Goal: Browse casually

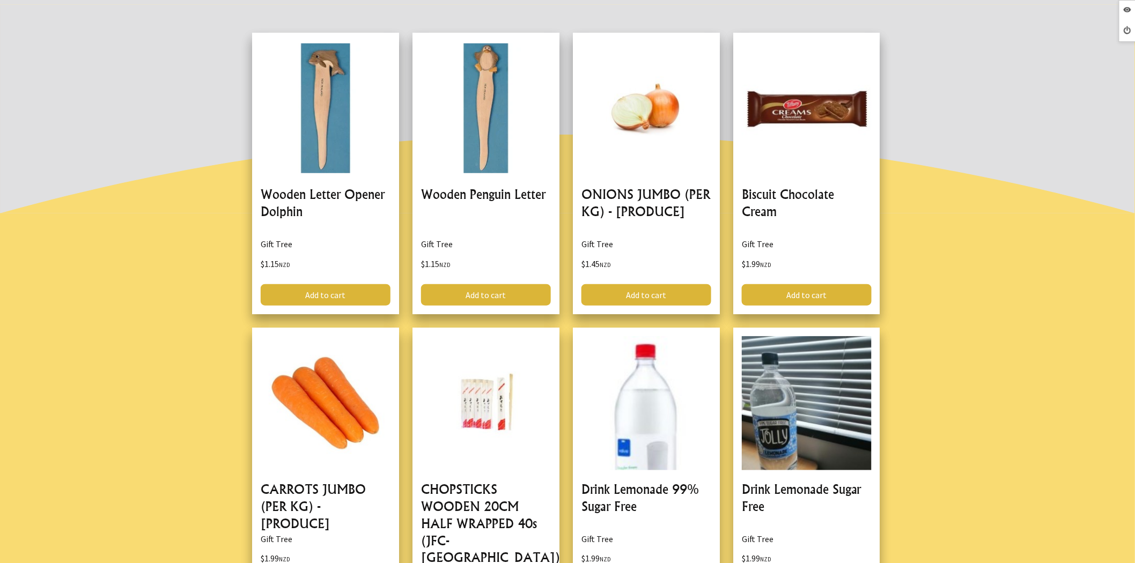
drag, startPoint x: 306, startPoint y: 196, endPoint x: 186, endPoint y: 168, distance: 123.2
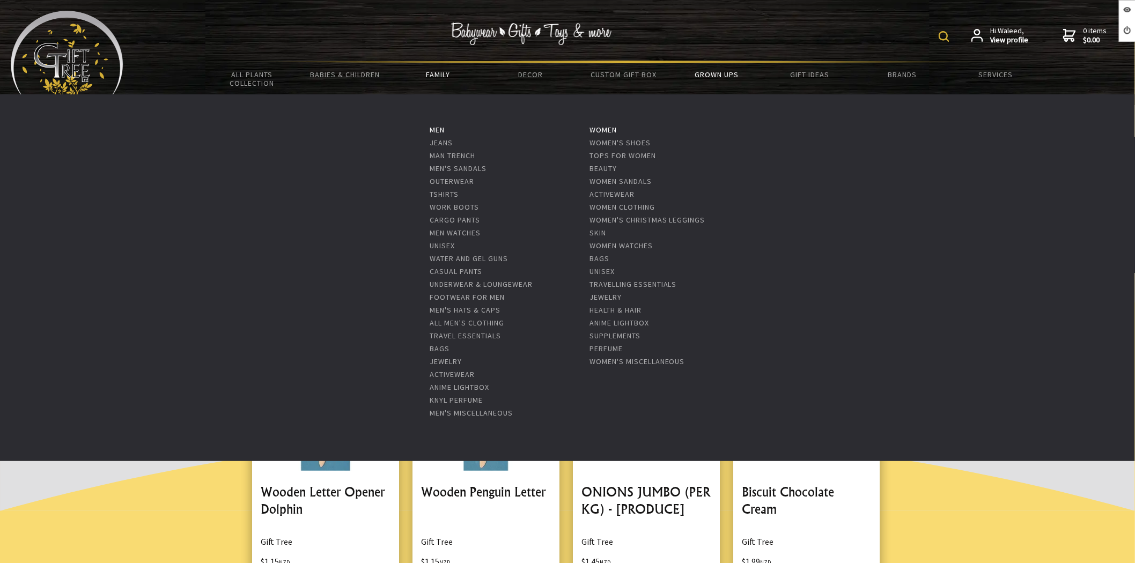
click at [732, 76] on link "Grown Ups" at bounding box center [717, 74] width 93 height 23
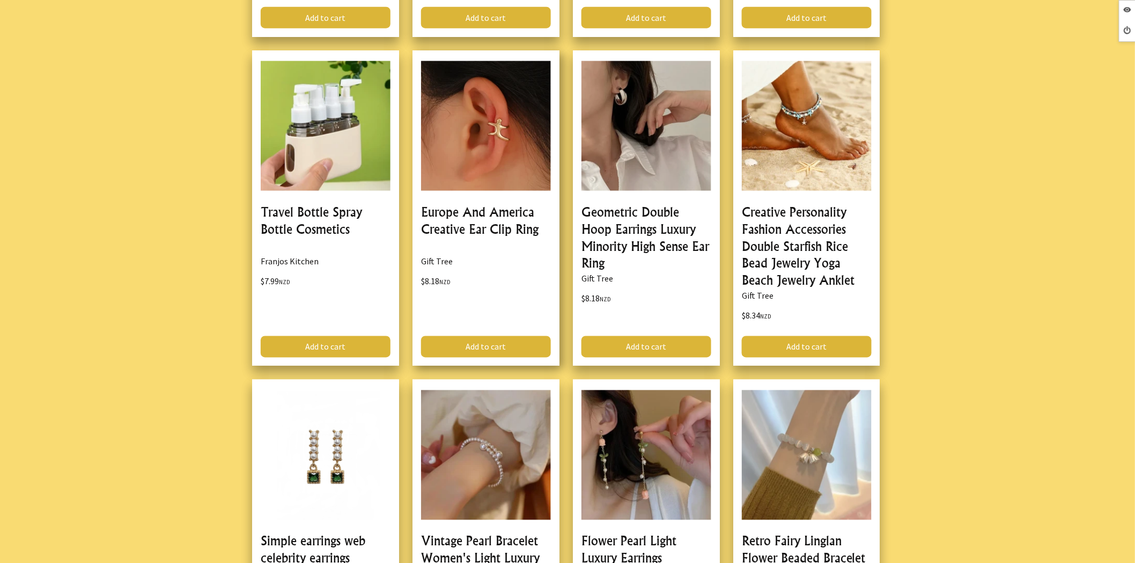
scroll to position [596, 0]
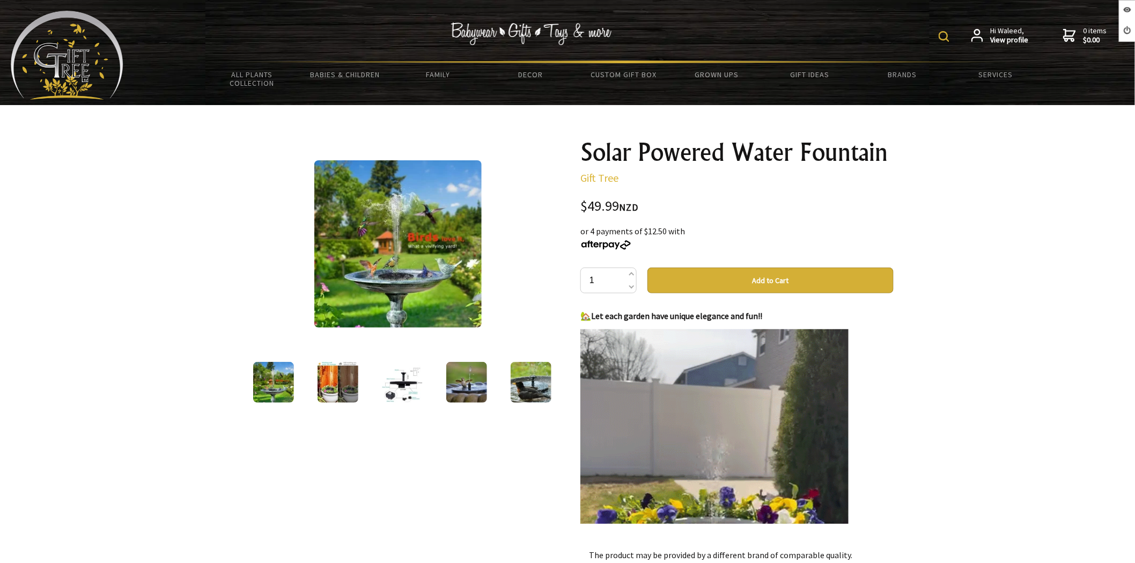
drag, startPoint x: 657, startPoint y: 206, endPoint x: 530, endPoint y: 200, distance: 126.7
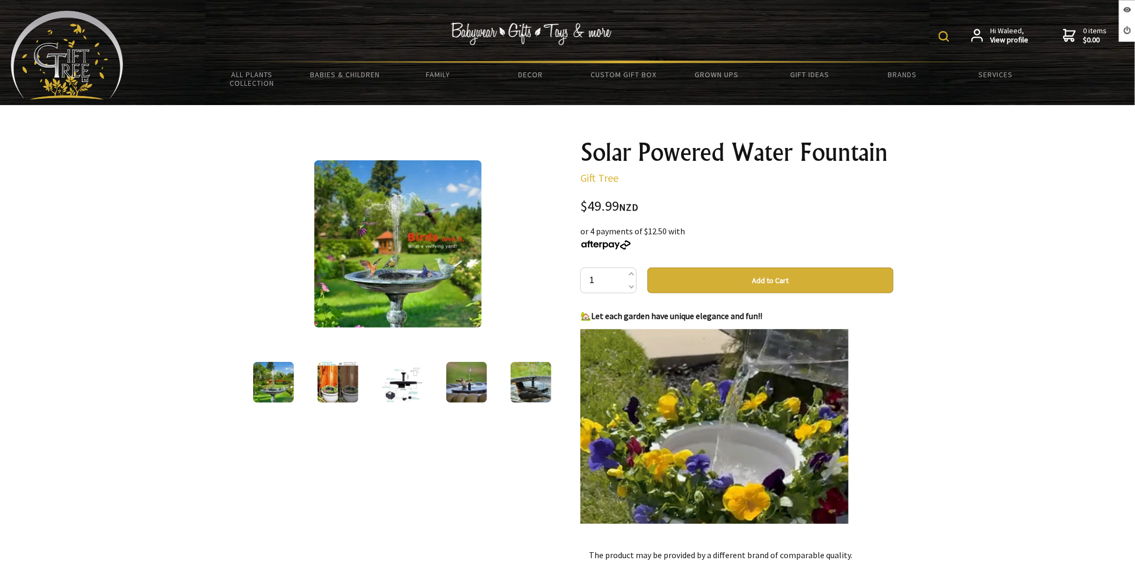
click at [530, 200] on div "1 /11 Solar Powered Water Fountain Gift Tree $49.99 NZD or 4 payments of $12.50…" at bounding box center [567, 444] width 669 height 627
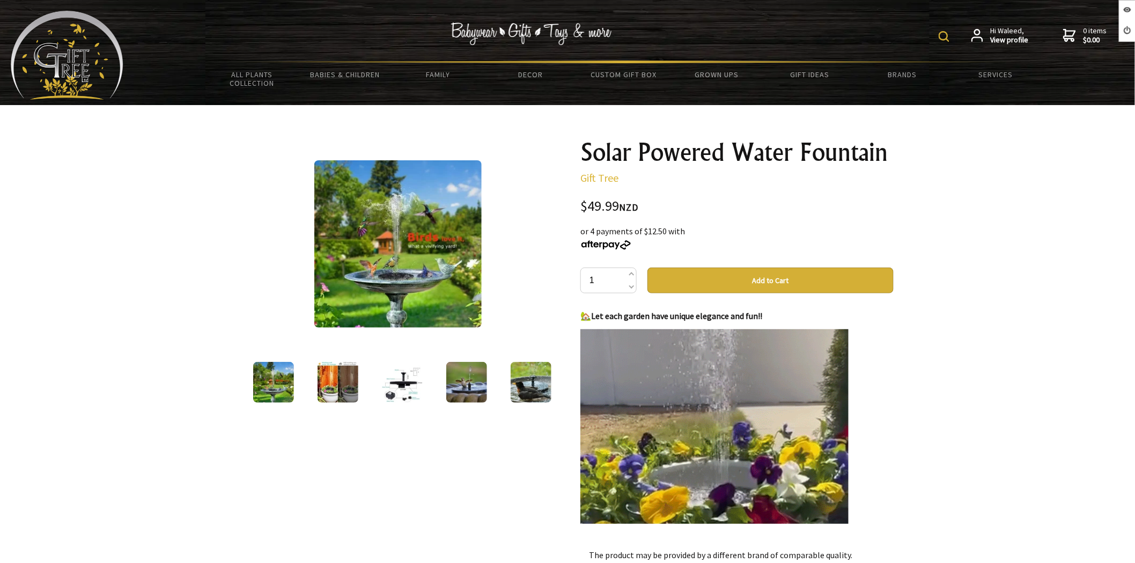
click at [807, 229] on div "or 4 payments of $12.50 with" at bounding box center [736, 238] width 313 height 26
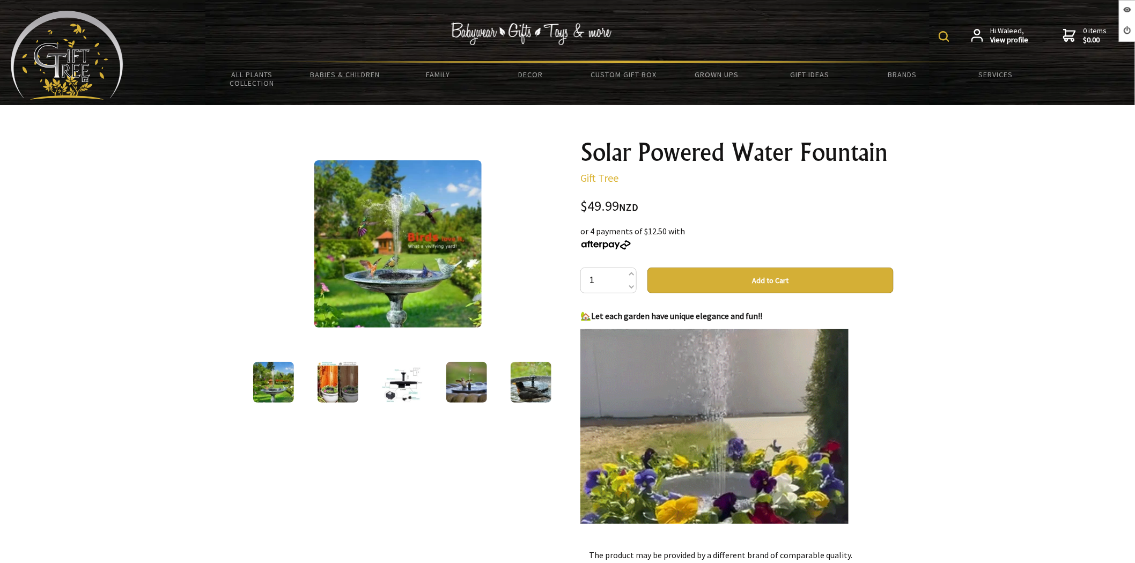
drag, startPoint x: 642, startPoint y: 204, endPoint x: 581, endPoint y: 207, distance: 60.1
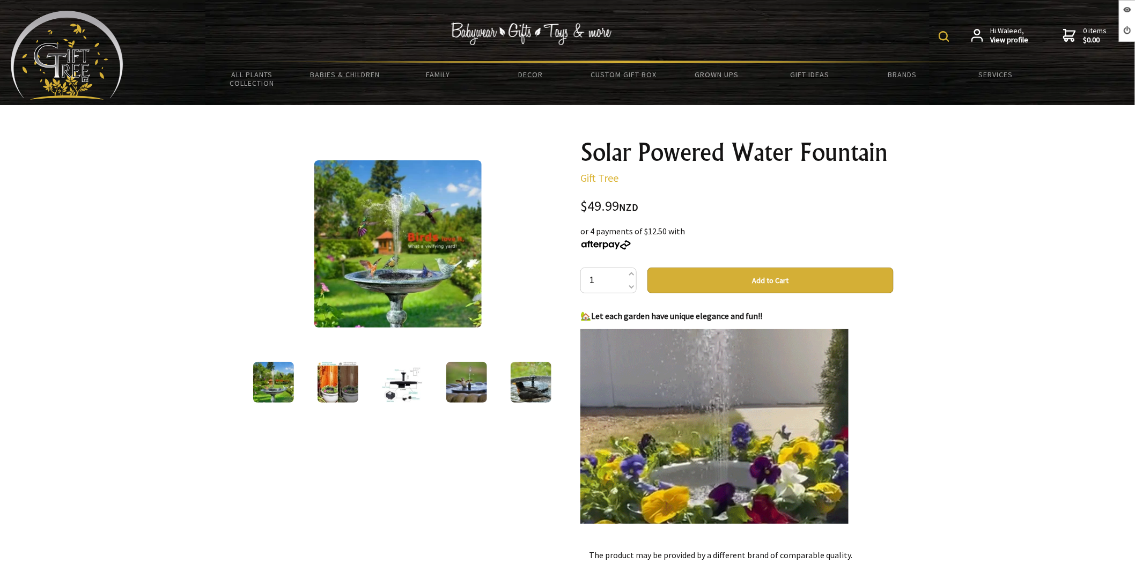
click at [581, 207] on div "$49.99 NZD" at bounding box center [736, 207] width 313 height 14
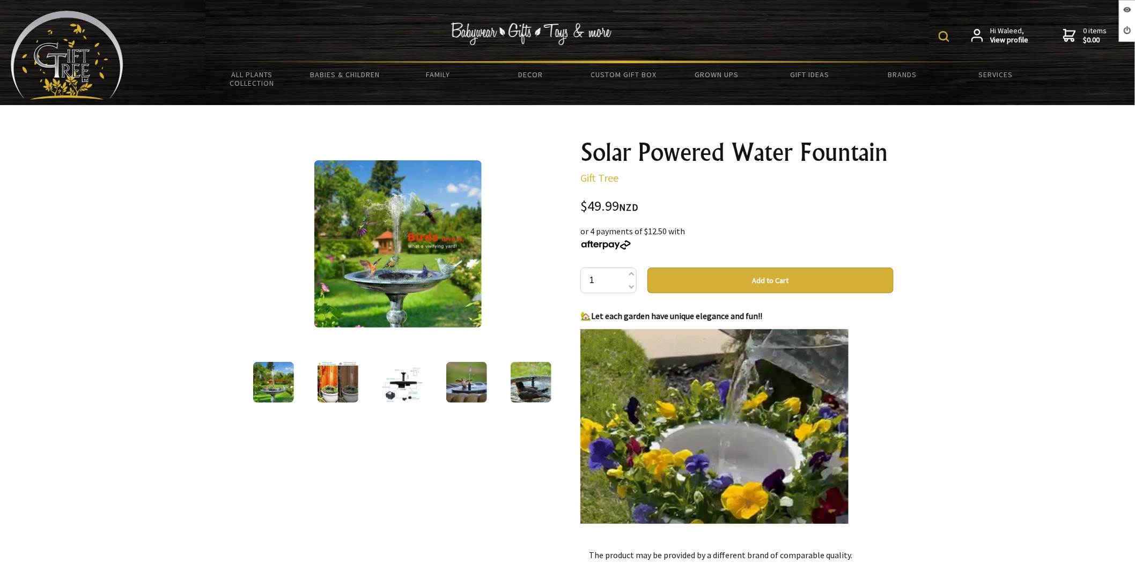
click at [702, 212] on div "$49.99 NZD" at bounding box center [736, 207] width 313 height 14
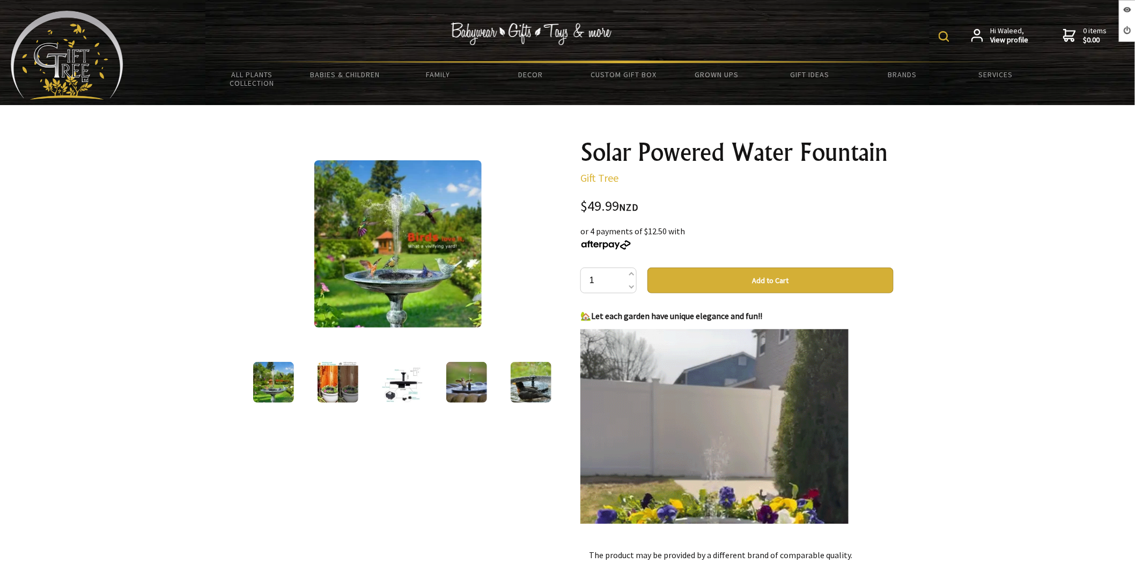
drag, startPoint x: 653, startPoint y: 207, endPoint x: 578, endPoint y: 208, distance: 74.6
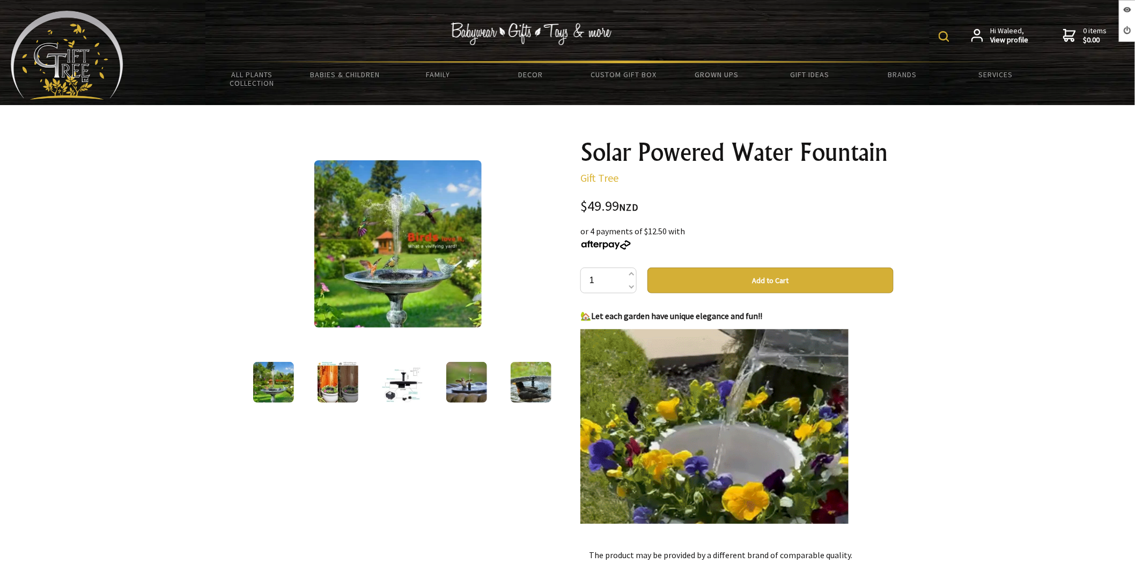
click at [578, 208] on div "Solar Powered Water Fountain Gift Tree $49.99 NZD or 4 payments of $12.50 with …" at bounding box center [737, 444] width 330 height 627
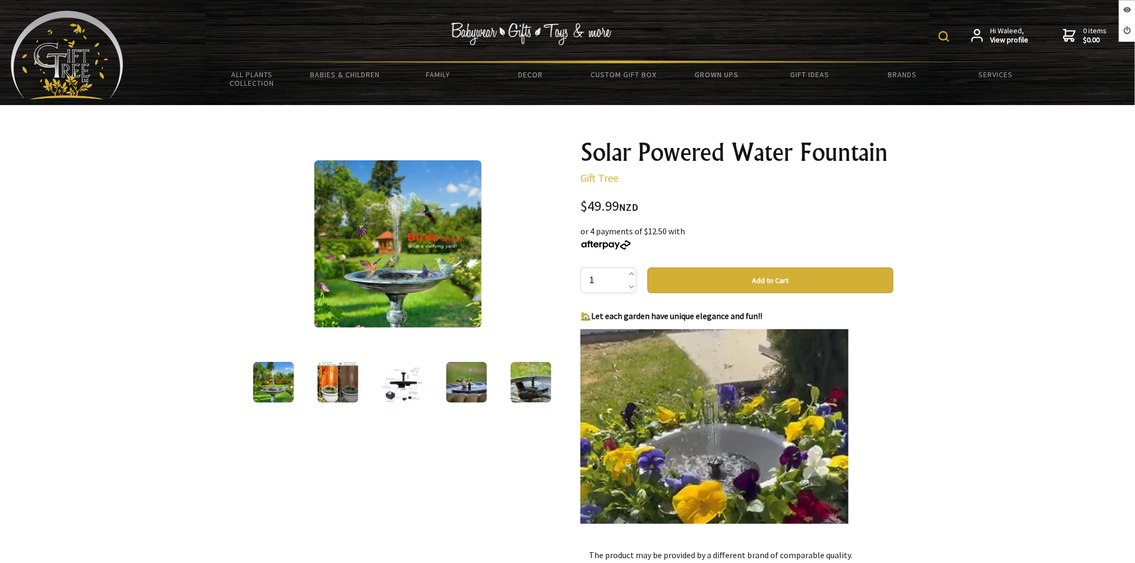
click at [638, 208] on span "NZD" at bounding box center [628, 207] width 19 height 12
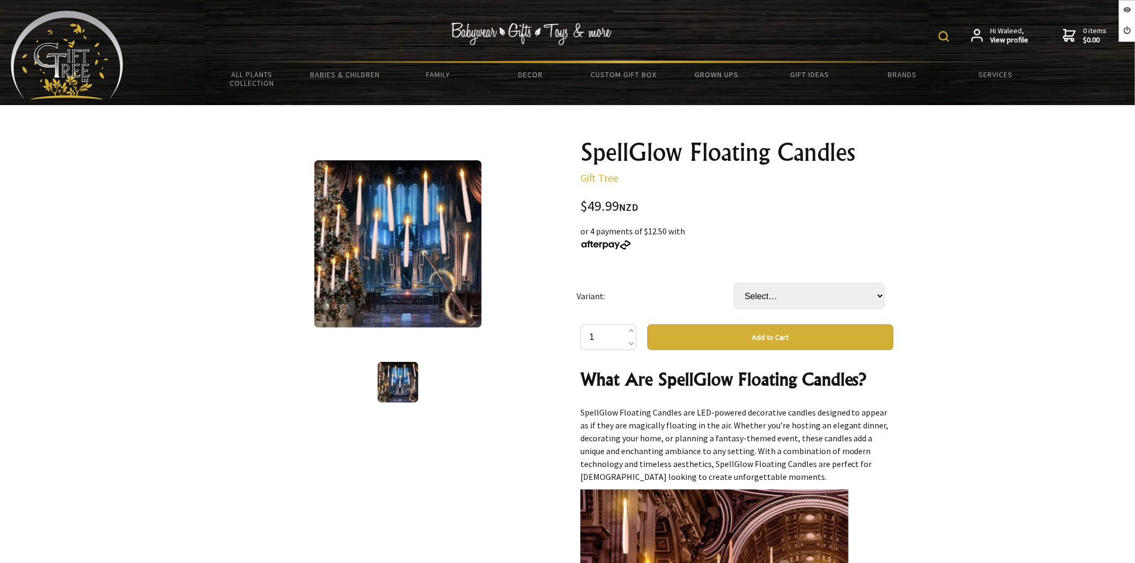
drag, startPoint x: 680, startPoint y: 205, endPoint x: 559, endPoint y: 204, distance: 120.2
click at [559, 204] on div "1 /1 SpellGlow Floating Candles Gift Tree $49.99 NZD or 4 payments of $12.50 wi…" at bounding box center [567, 473] width 669 height 684
click at [878, 255] on div "$49.99 NZD or 4 payments of $12.50 with Variant: Select… 10pcs 12pcs (+ $2.99) …" at bounding box center [736, 500] width 313 height 600
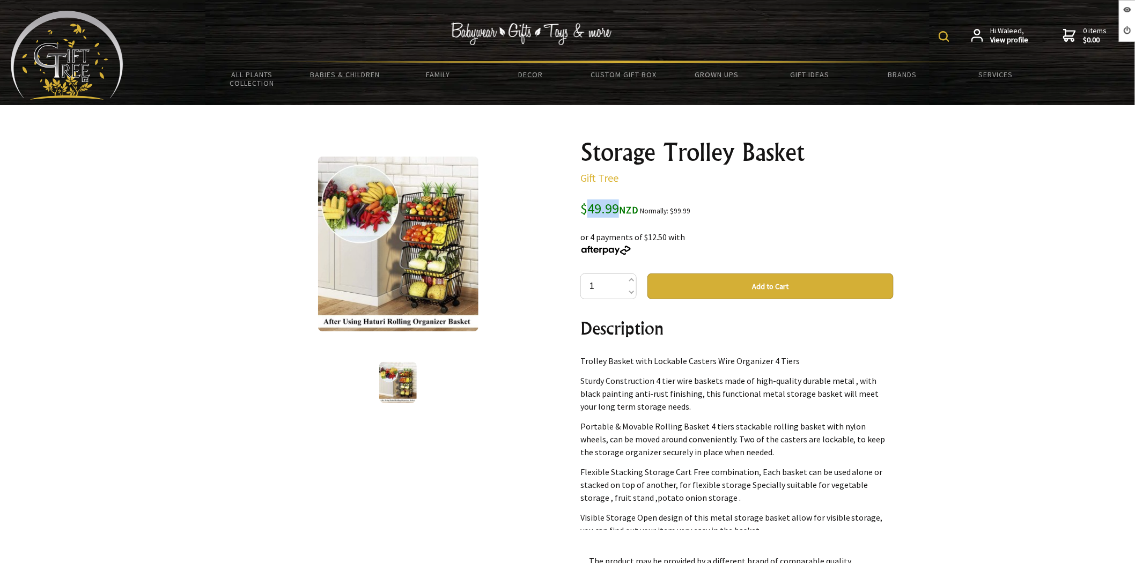
drag, startPoint x: 617, startPoint y: 212, endPoint x: 591, endPoint y: 216, distance: 26.6
click at [591, 216] on span "$49.99 NZD" at bounding box center [609, 209] width 58 height 18
click at [778, 149] on h1 "Storage Trolley Basket" at bounding box center [736, 152] width 313 height 26
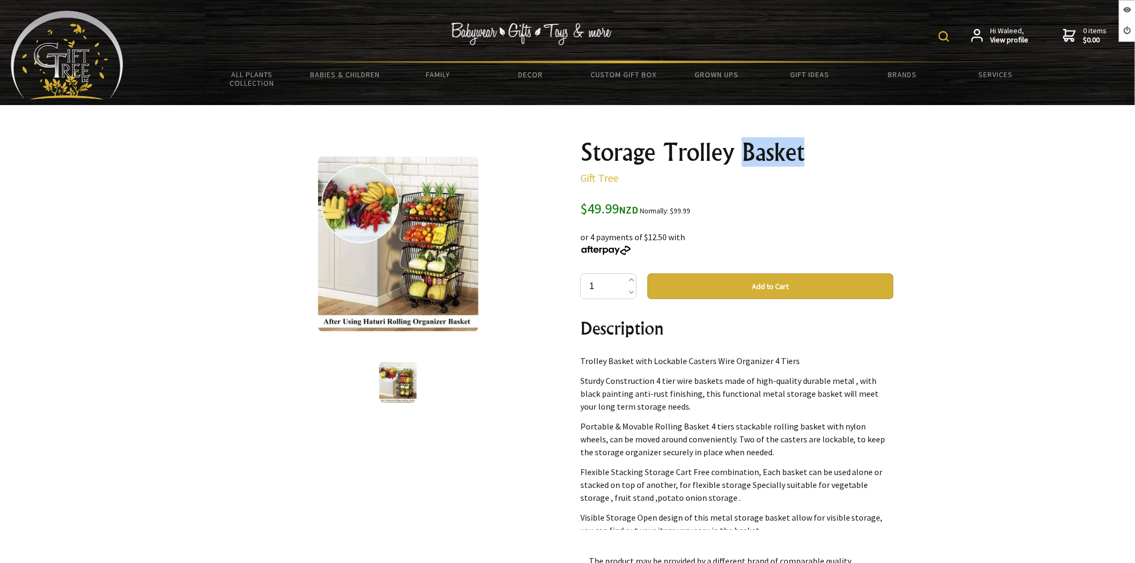
click at [778, 149] on h1 "Storage Trolley Basket" at bounding box center [736, 152] width 313 height 26
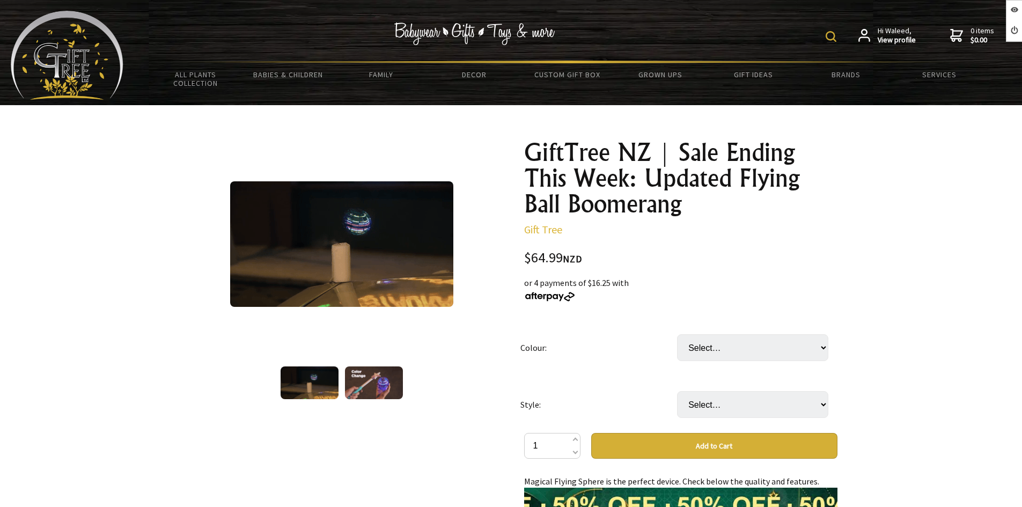
drag, startPoint x: 528, startPoint y: 254, endPoint x: 506, endPoint y: 252, distance: 22.1
click at [698, 252] on div "$64.99 NZD" at bounding box center [680, 258] width 313 height 14
